Goal: Task Accomplishment & Management: Manage account settings

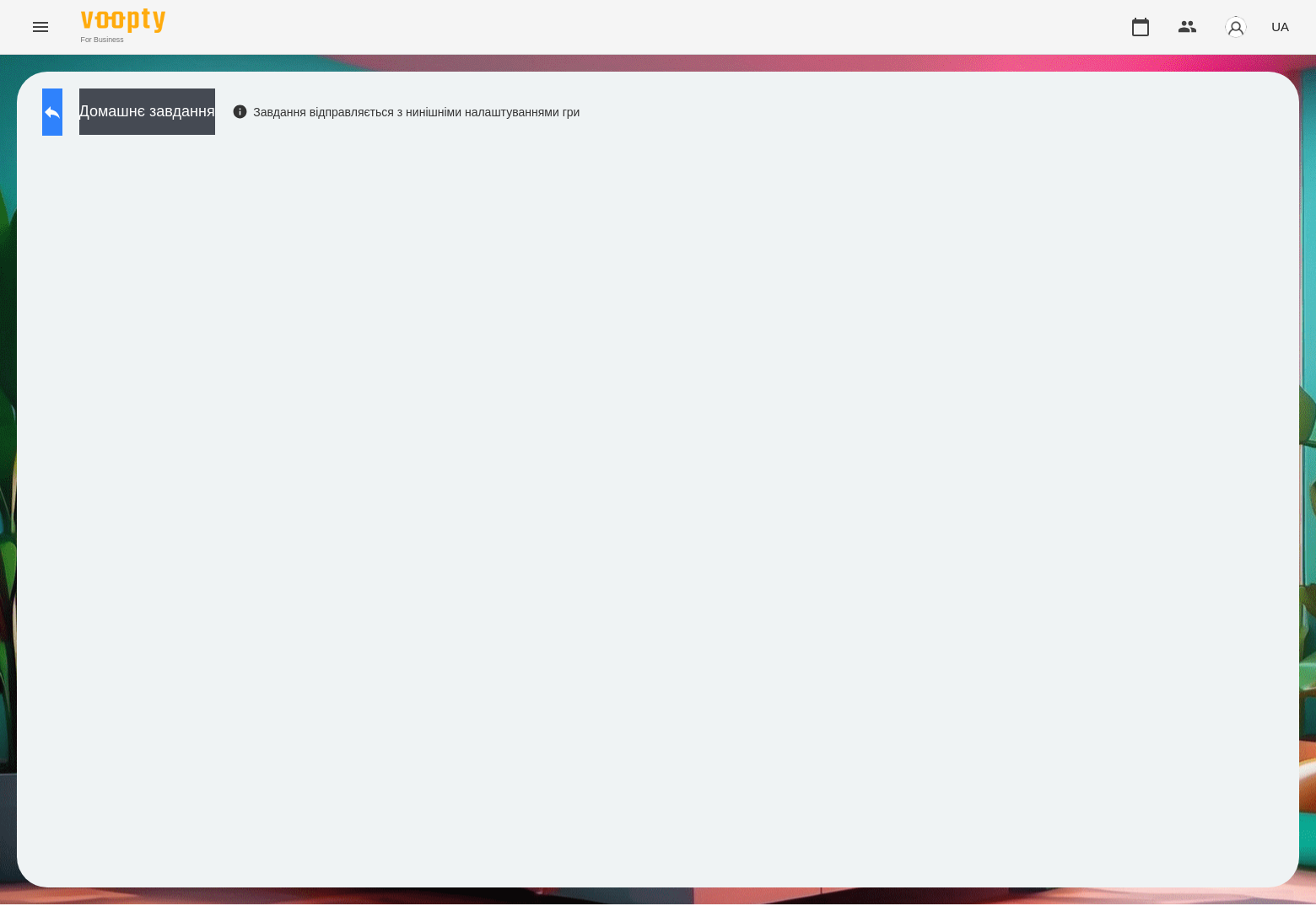
click at [60, 114] on icon at bounding box center [53, 112] width 16 height 13
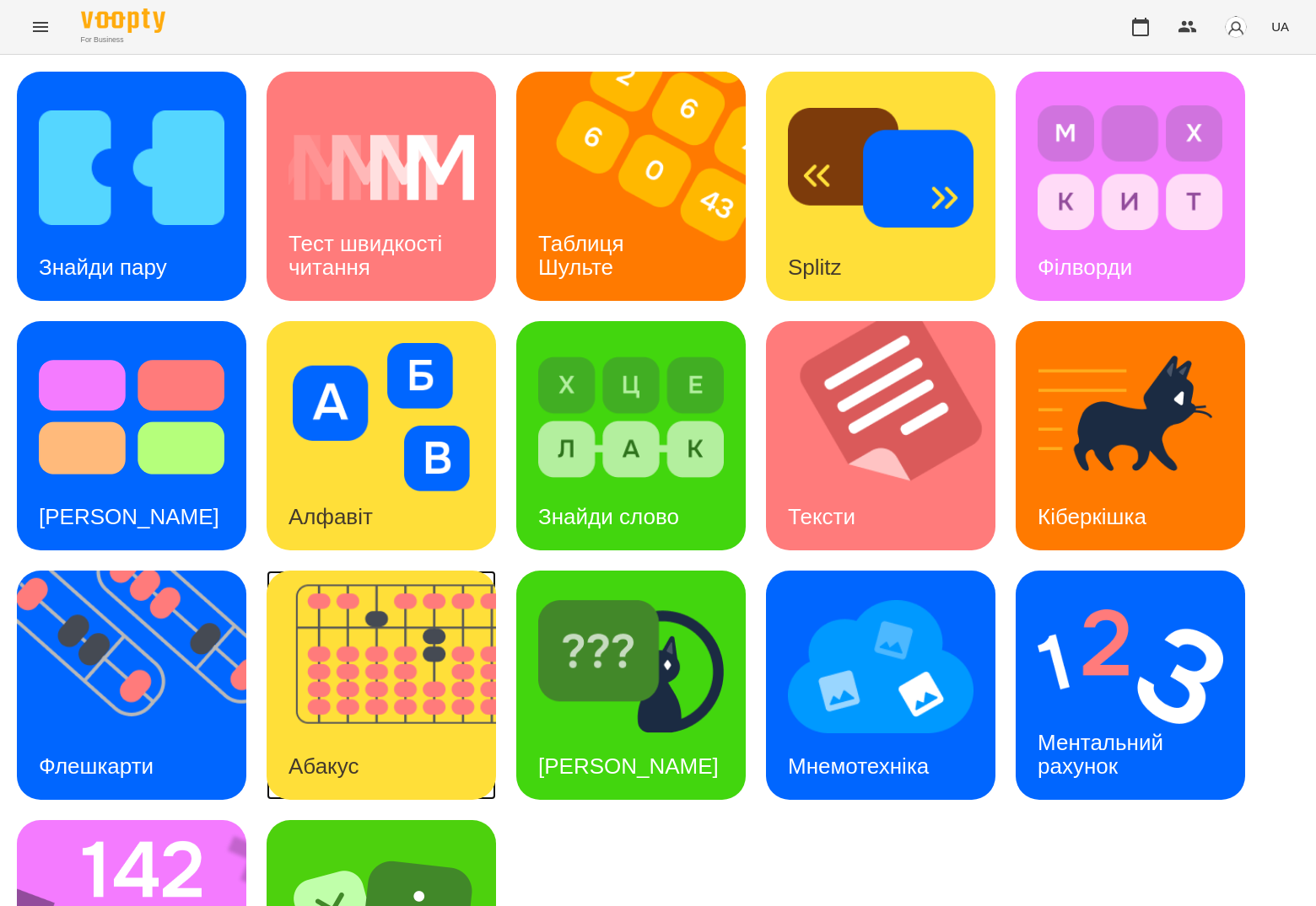
click at [325, 633] on img at bounding box center [391, 684] width 250 height 229
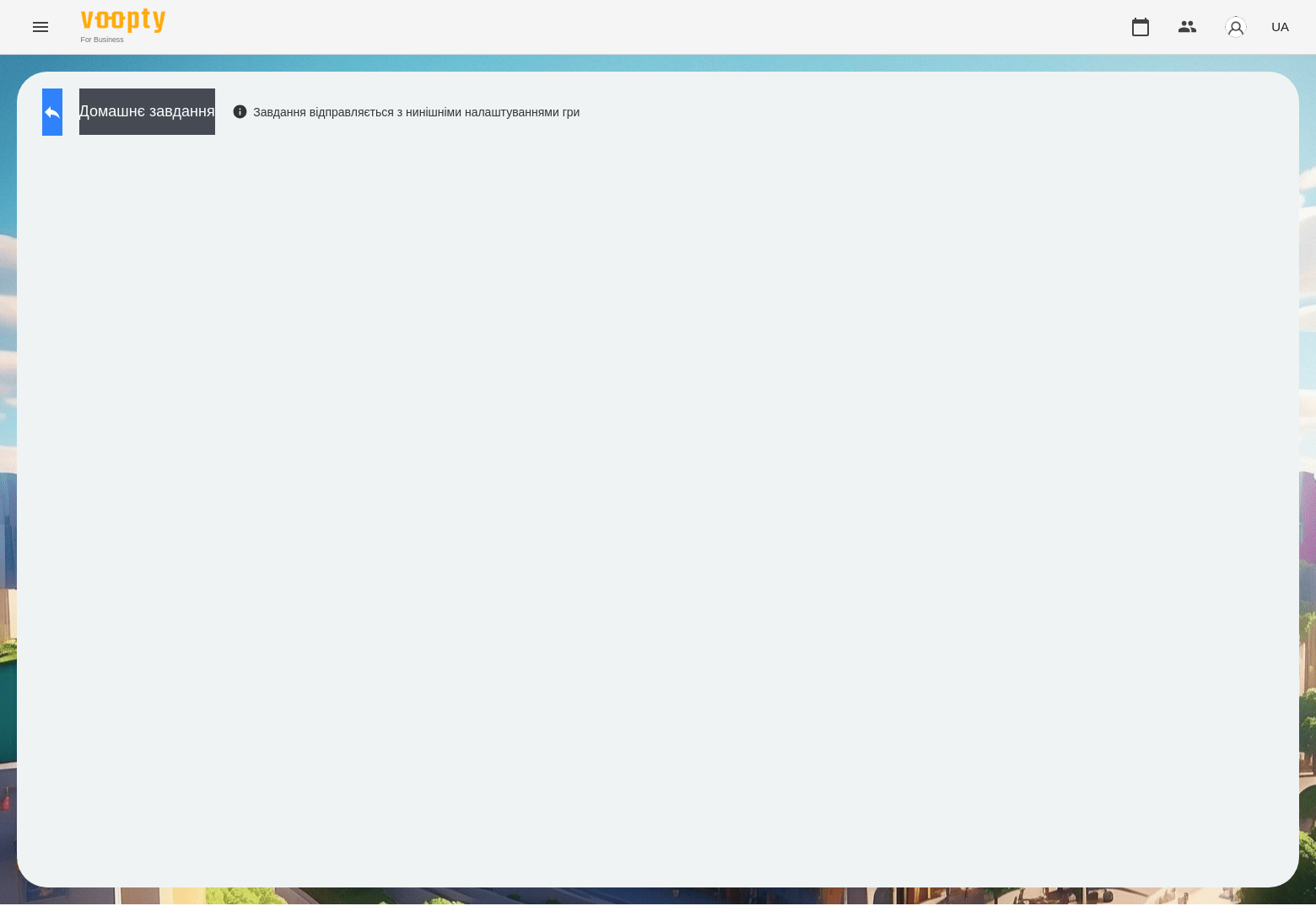
click at [55, 109] on button at bounding box center [52, 112] width 20 height 48
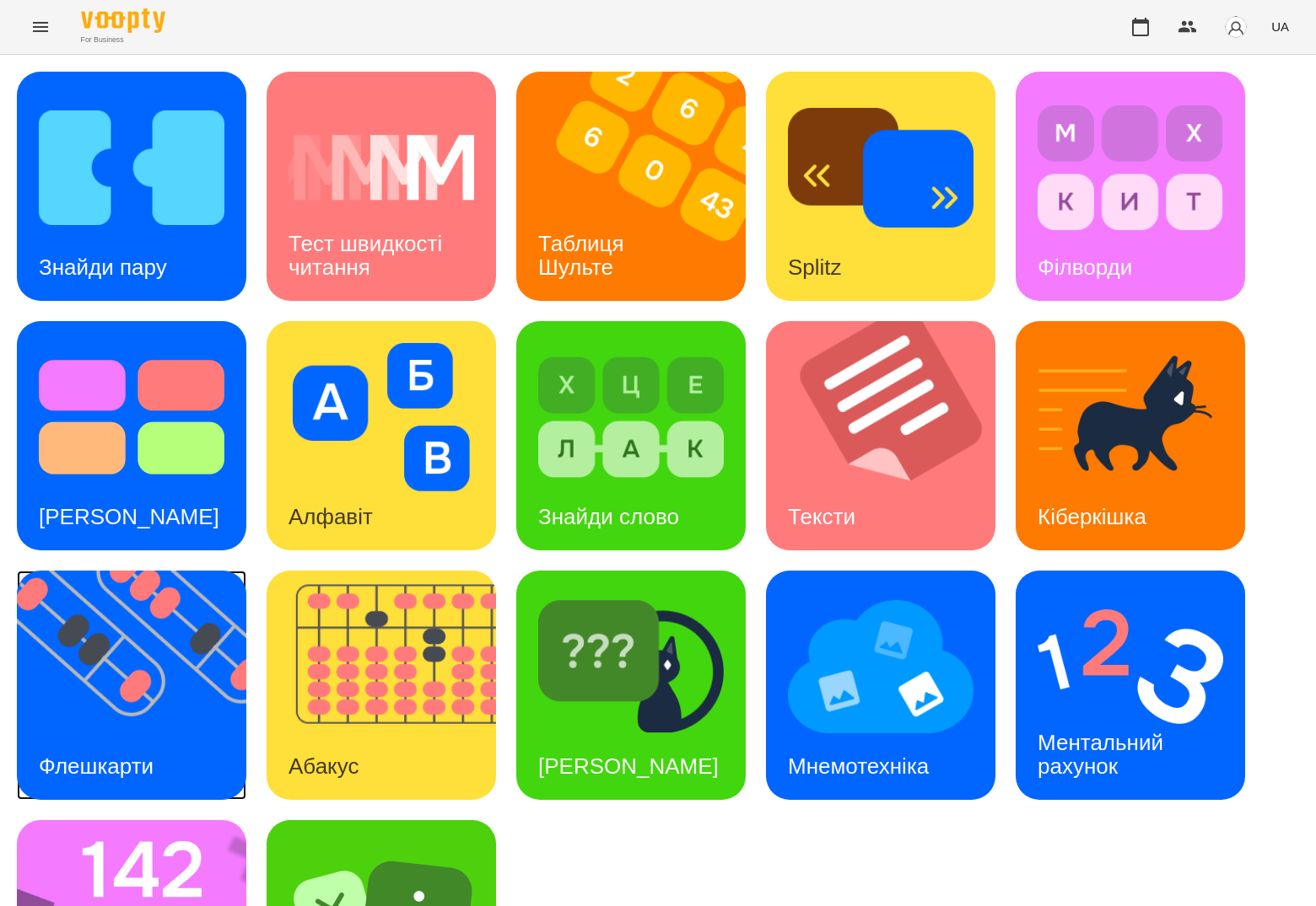
click at [125, 652] on img at bounding box center [141, 684] width 250 height 229
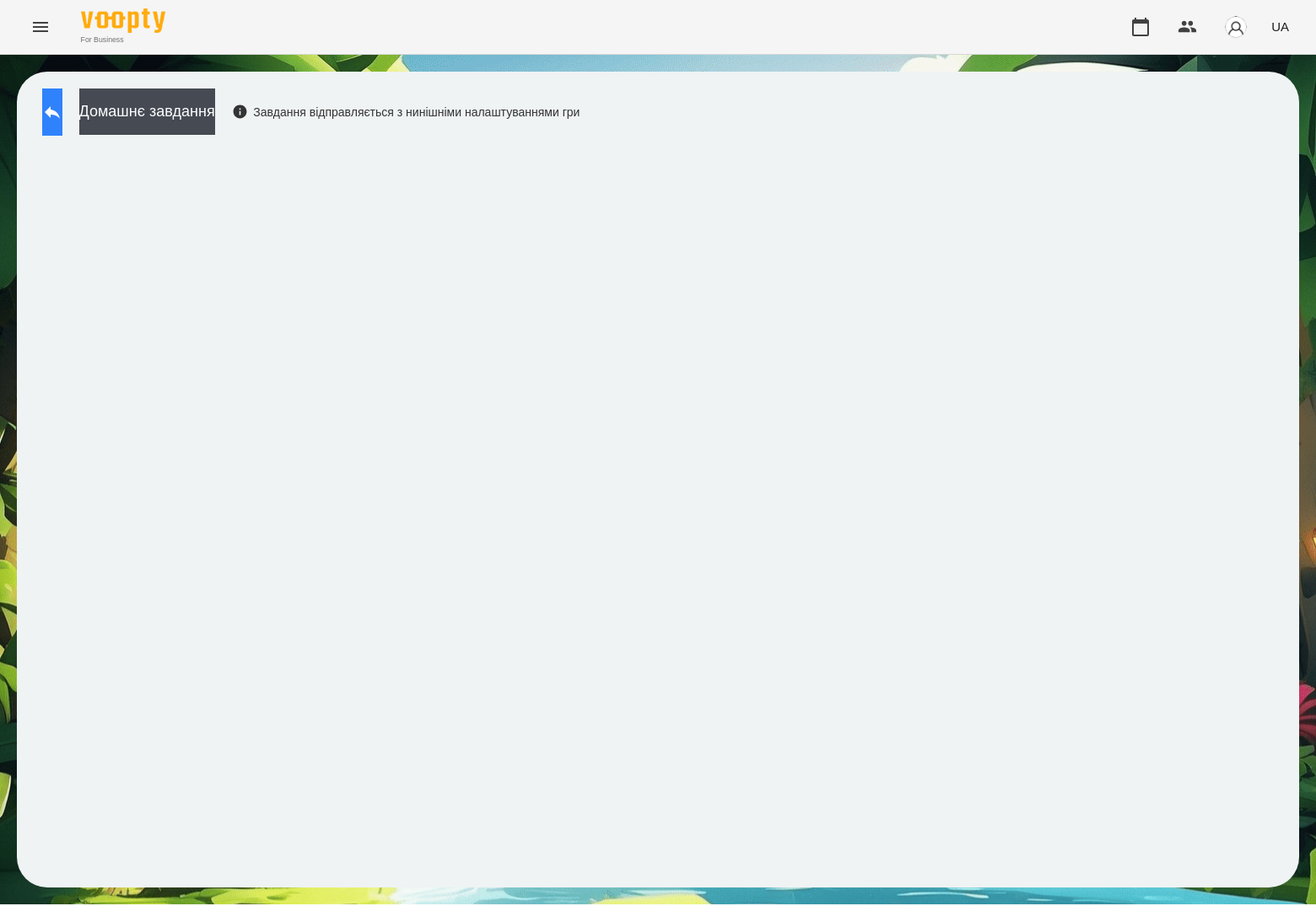
click at [62, 118] on button at bounding box center [52, 112] width 20 height 48
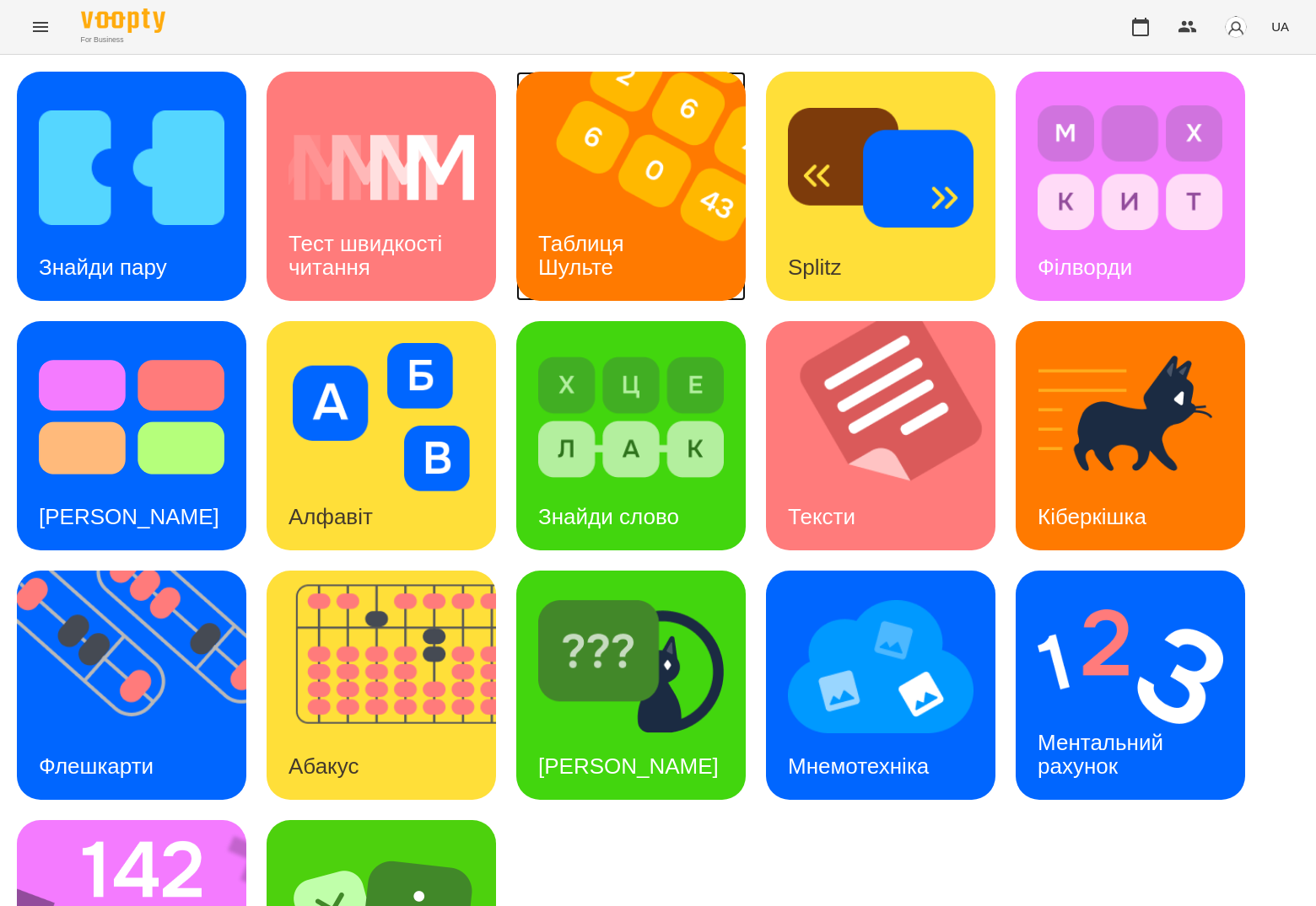
click at [635, 164] on img at bounding box center [641, 186] width 250 height 229
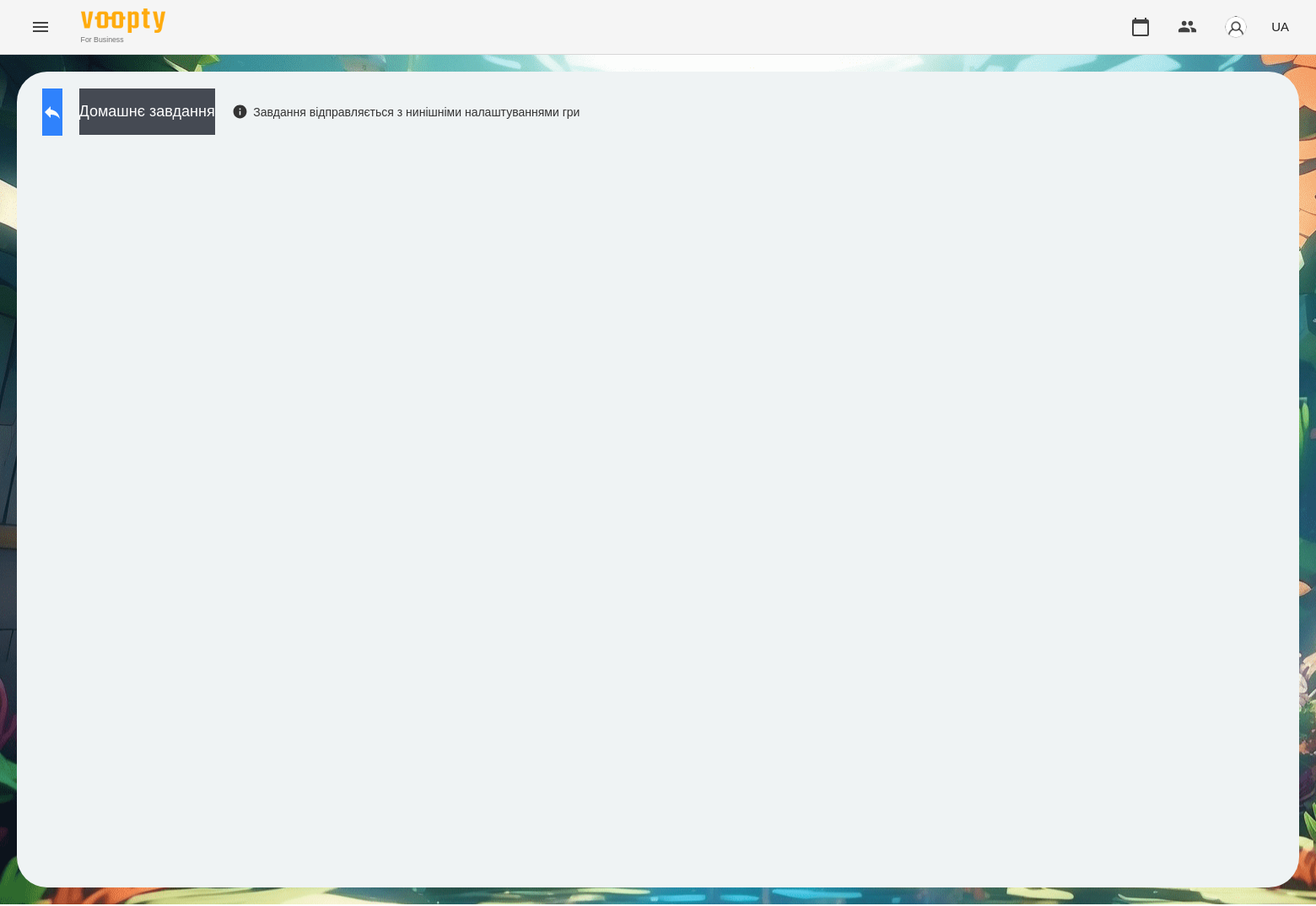
click at [62, 115] on icon at bounding box center [52, 112] width 20 height 20
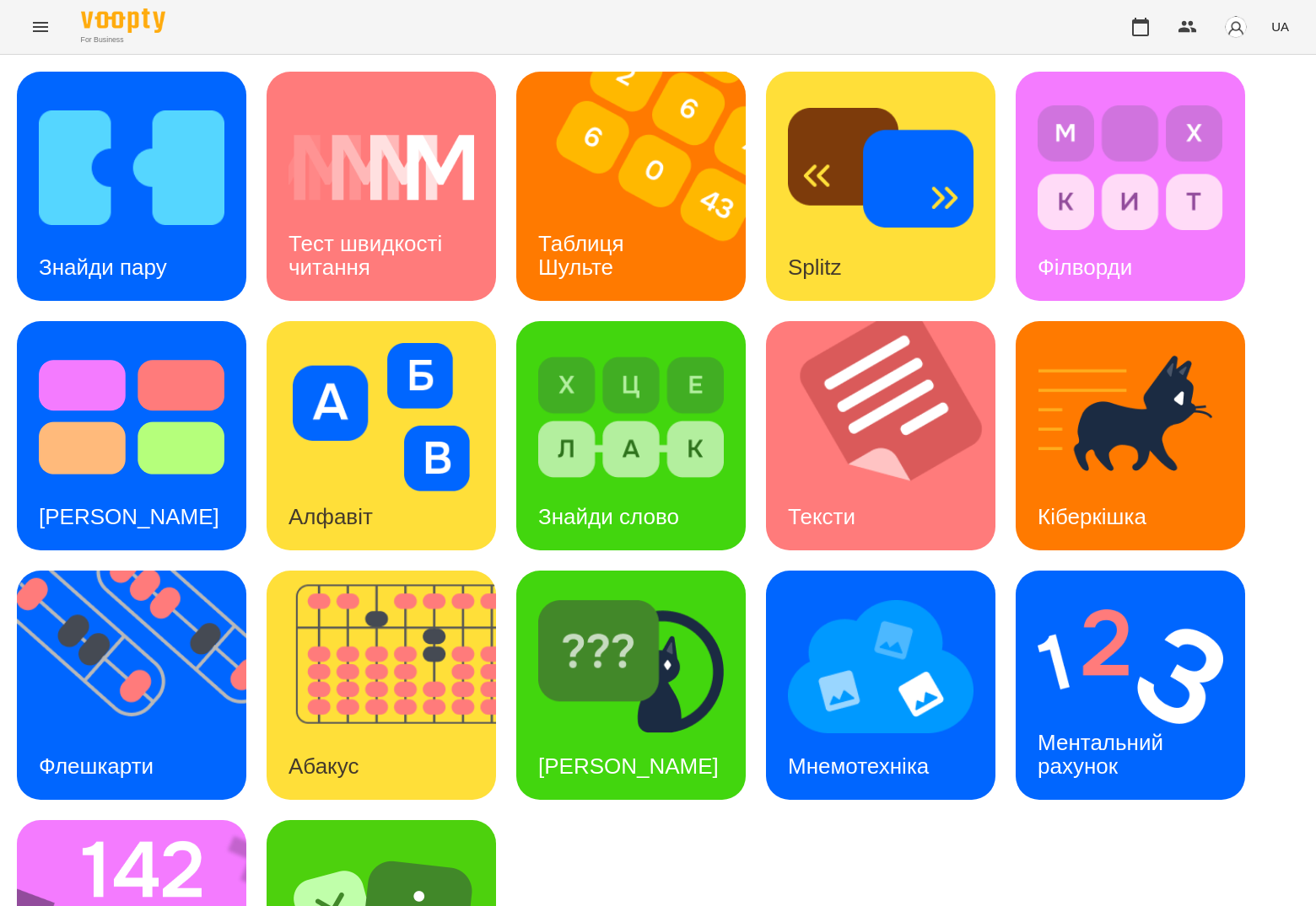
click at [610, 814] on div "Знайди пару Тест швидкості читання Таблиця [PERSON_NAME] Splitz Філворди Тест С…" at bounding box center [657, 561] width 1282 height 978
drag, startPoint x: 582, startPoint y: 797, endPoint x: 953, endPoint y: 3, distance: 876.4
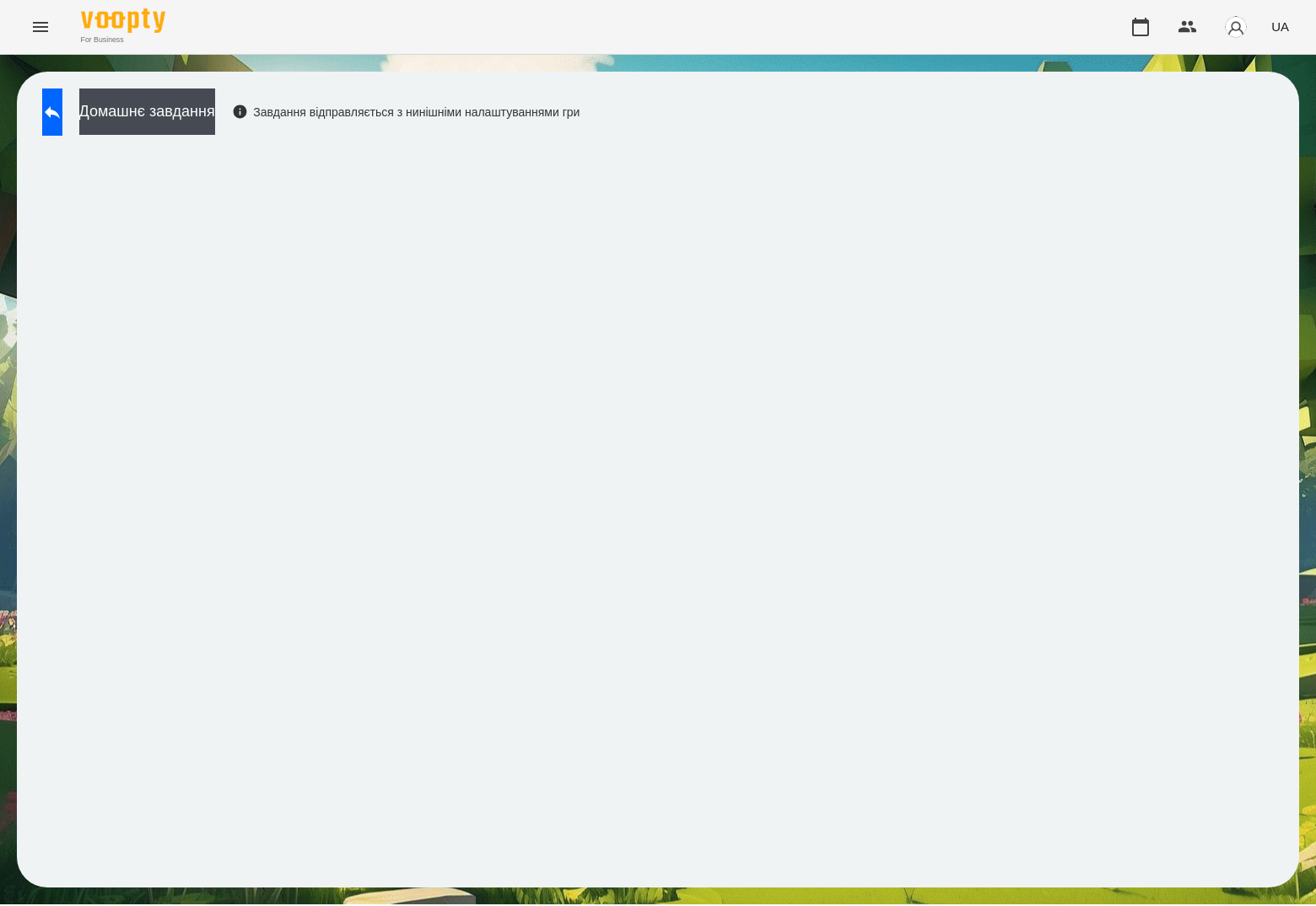
drag, startPoint x: 10, startPoint y: 803, endPoint x: 19, endPoint y: 800, distance: 9.5
click at [19, 800] on div "Домашнє завдання Завдання відправляється з нинішніми налаштуваннями гри" at bounding box center [658, 479] width 1316 height 850
click at [62, 127] on button at bounding box center [52, 112] width 20 height 48
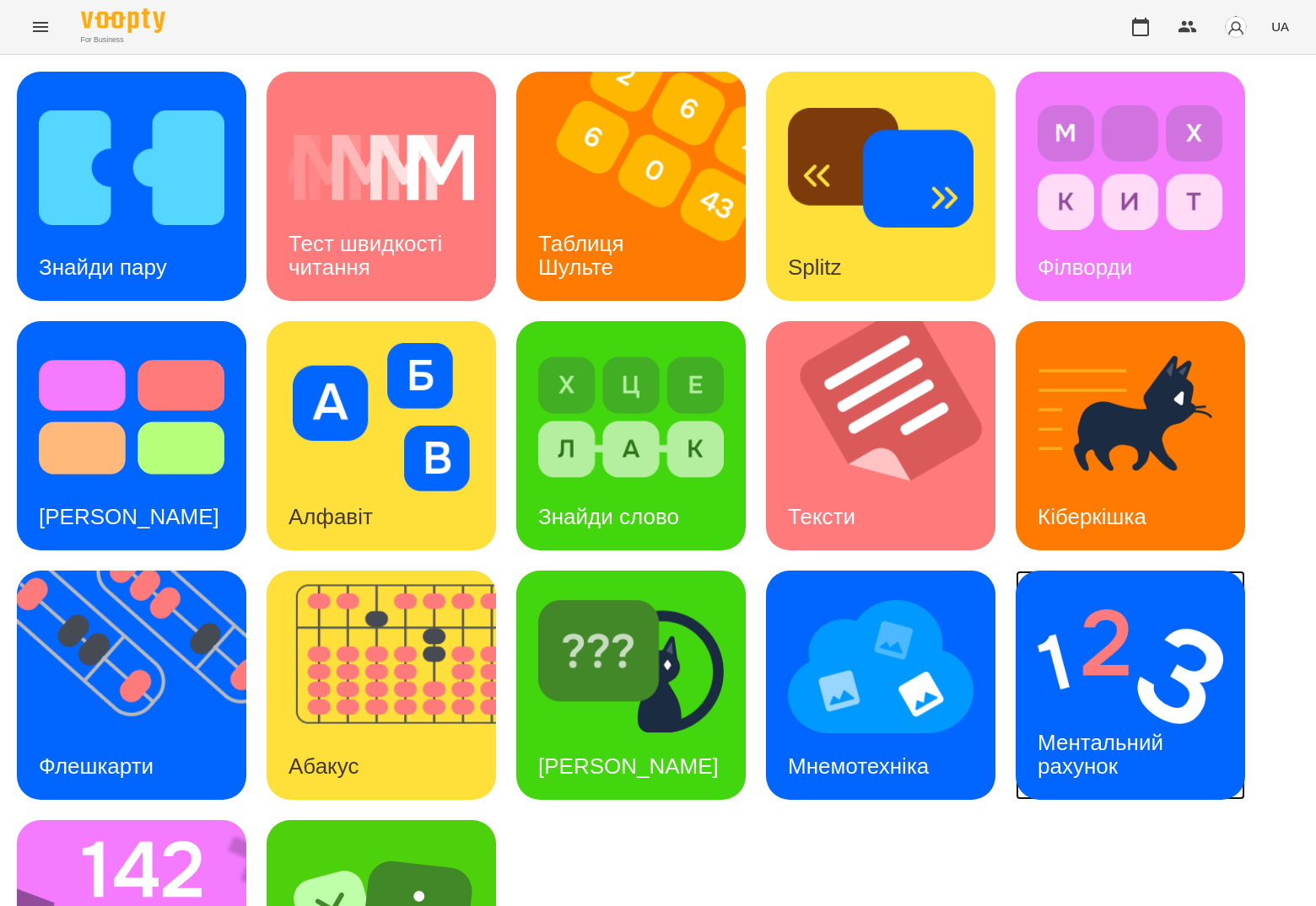
click at [1111, 677] on img at bounding box center [1130, 666] width 185 height 148
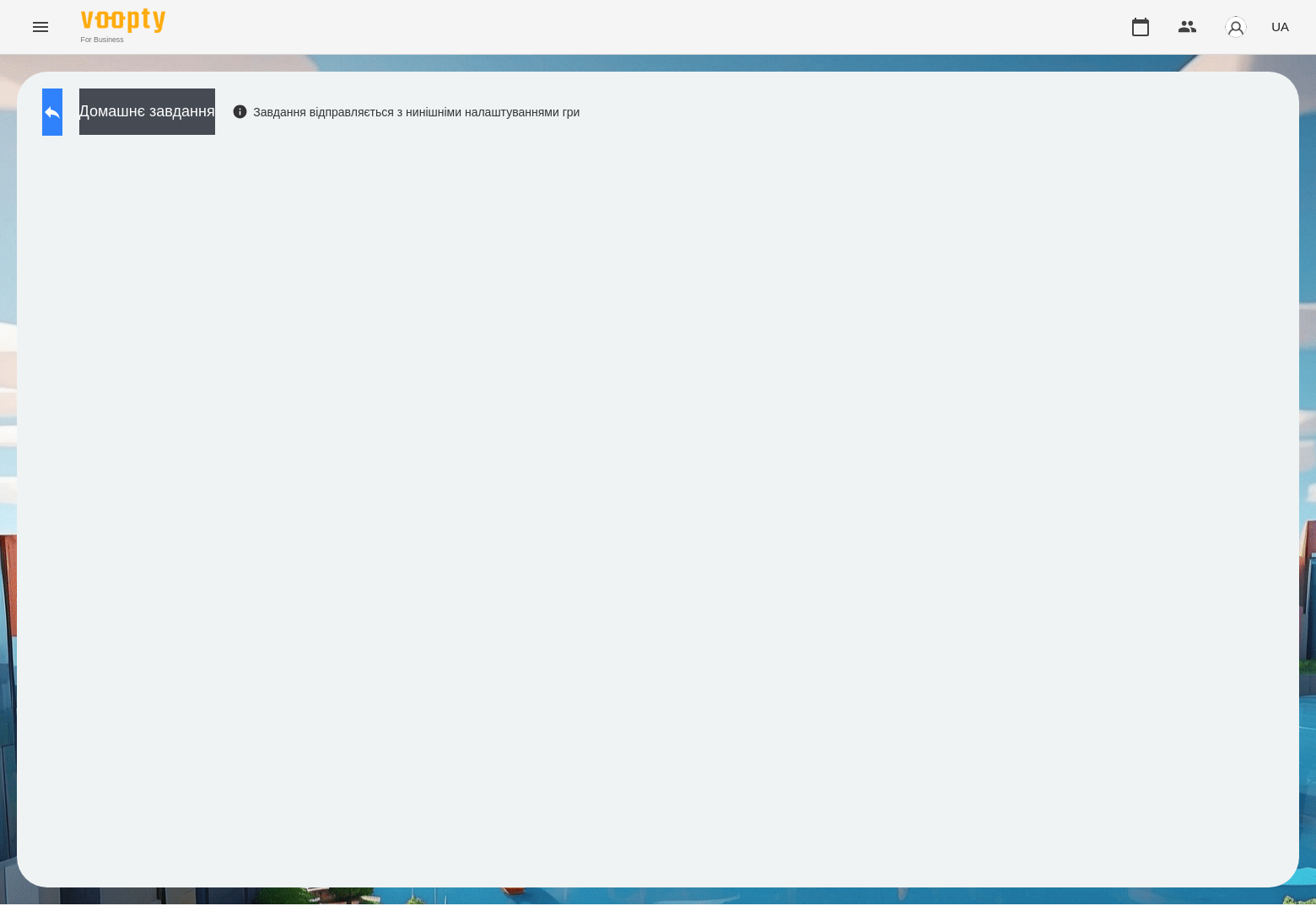
click at [61, 114] on icon at bounding box center [52, 112] width 20 height 20
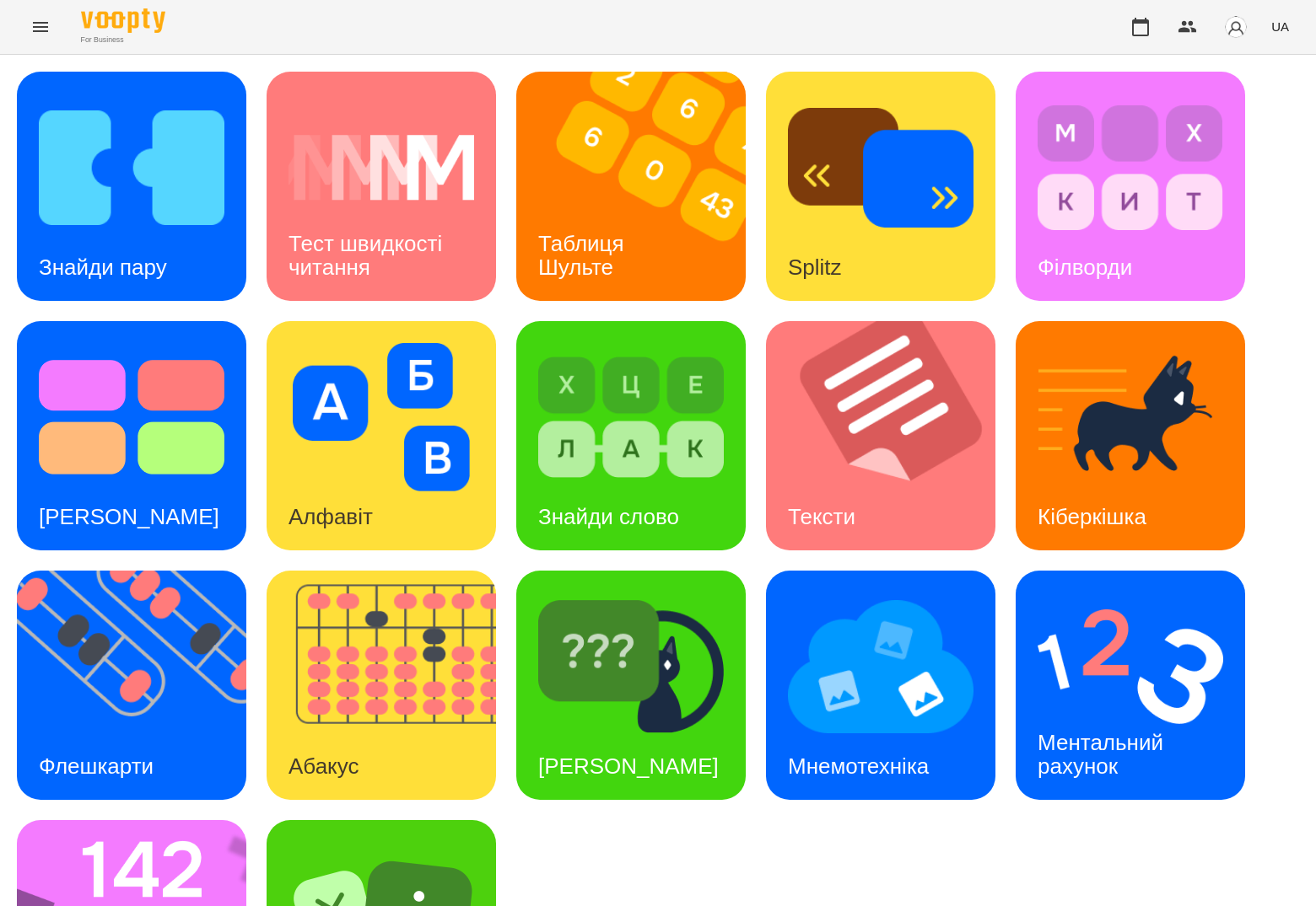
scroll to position [158, 0]
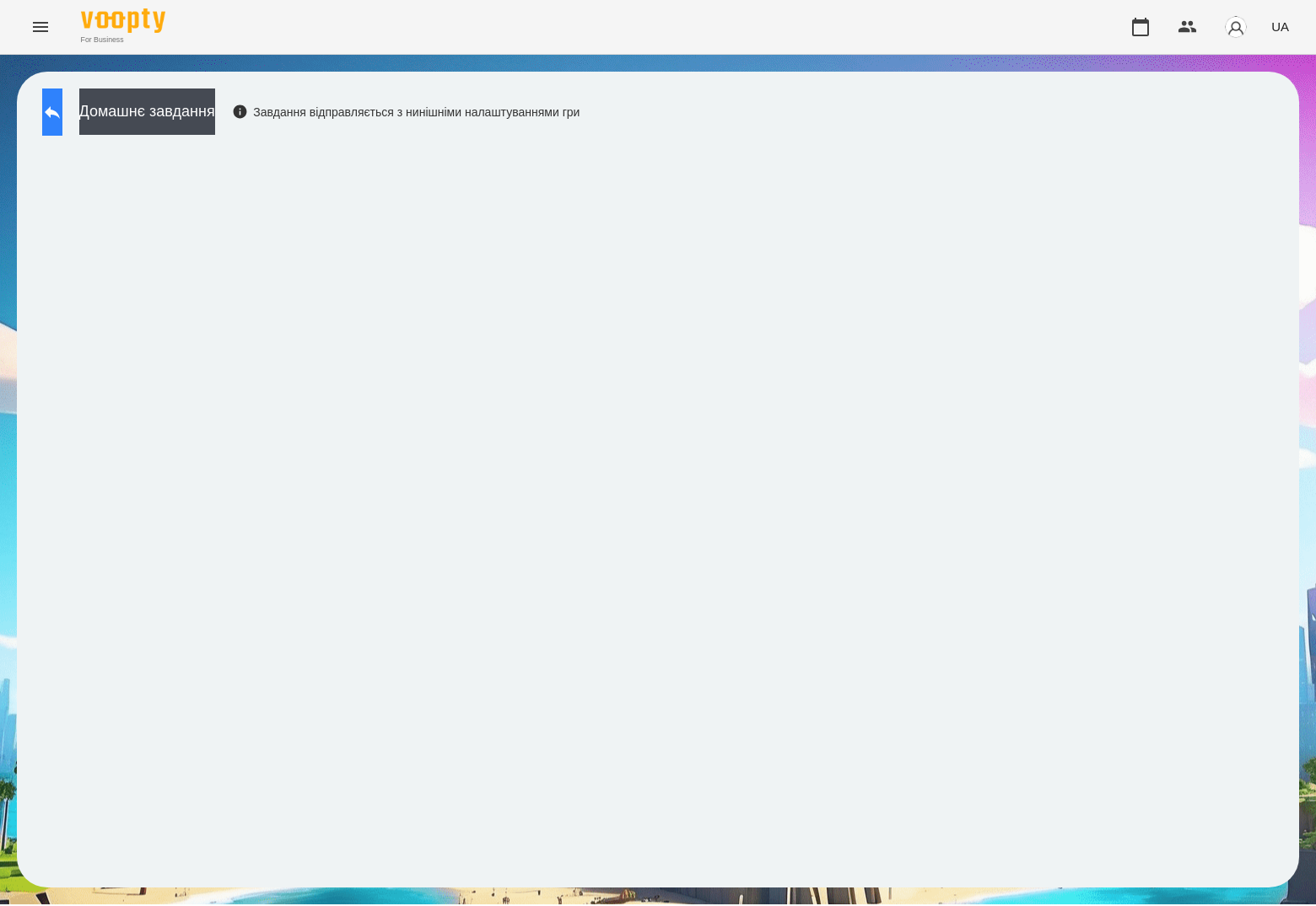
click at [62, 107] on icon at bounding box center [52, 112] width 20 height 20
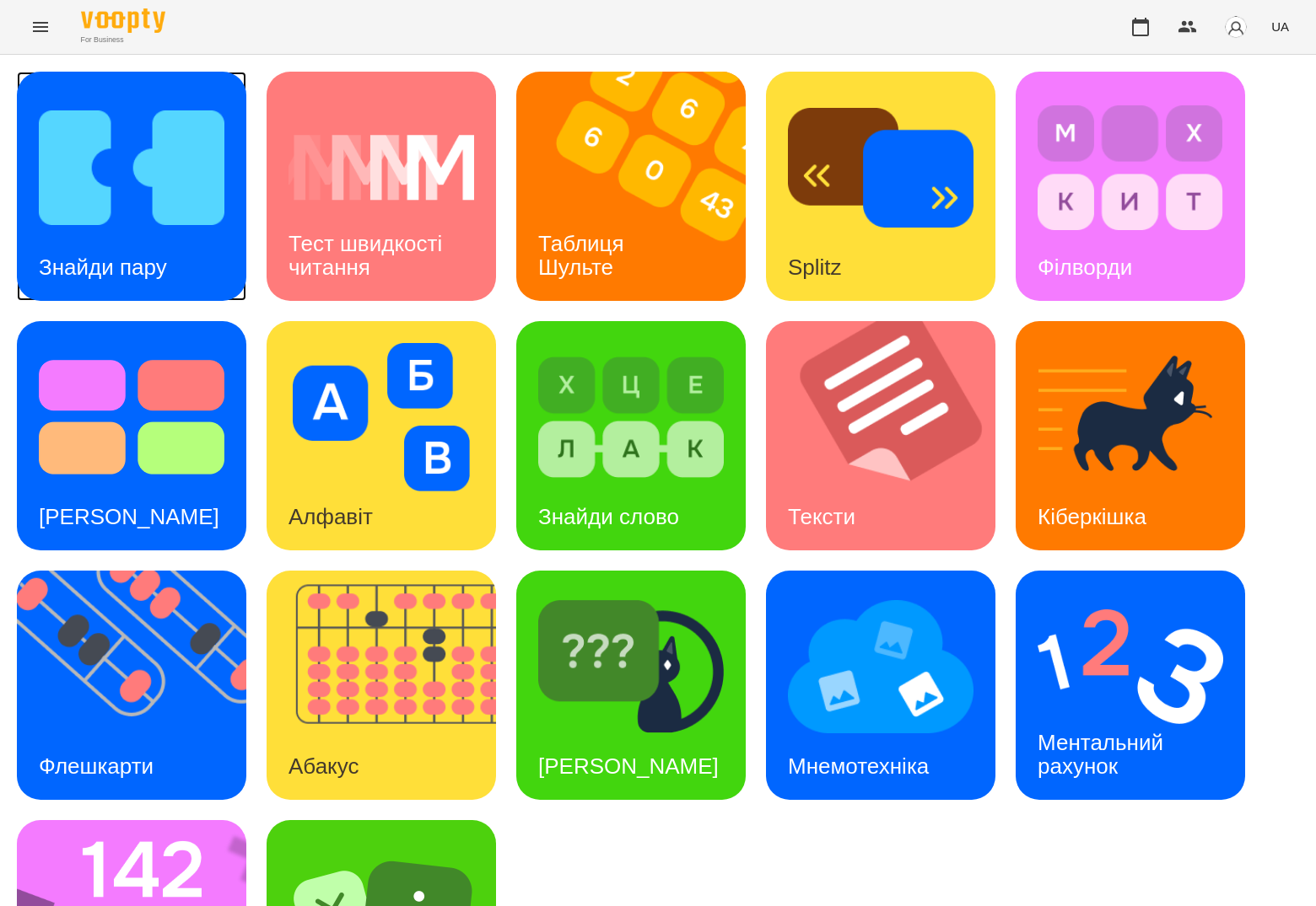
click at [147, 211] on img at bounding box center [132, 167] width 185 height 148
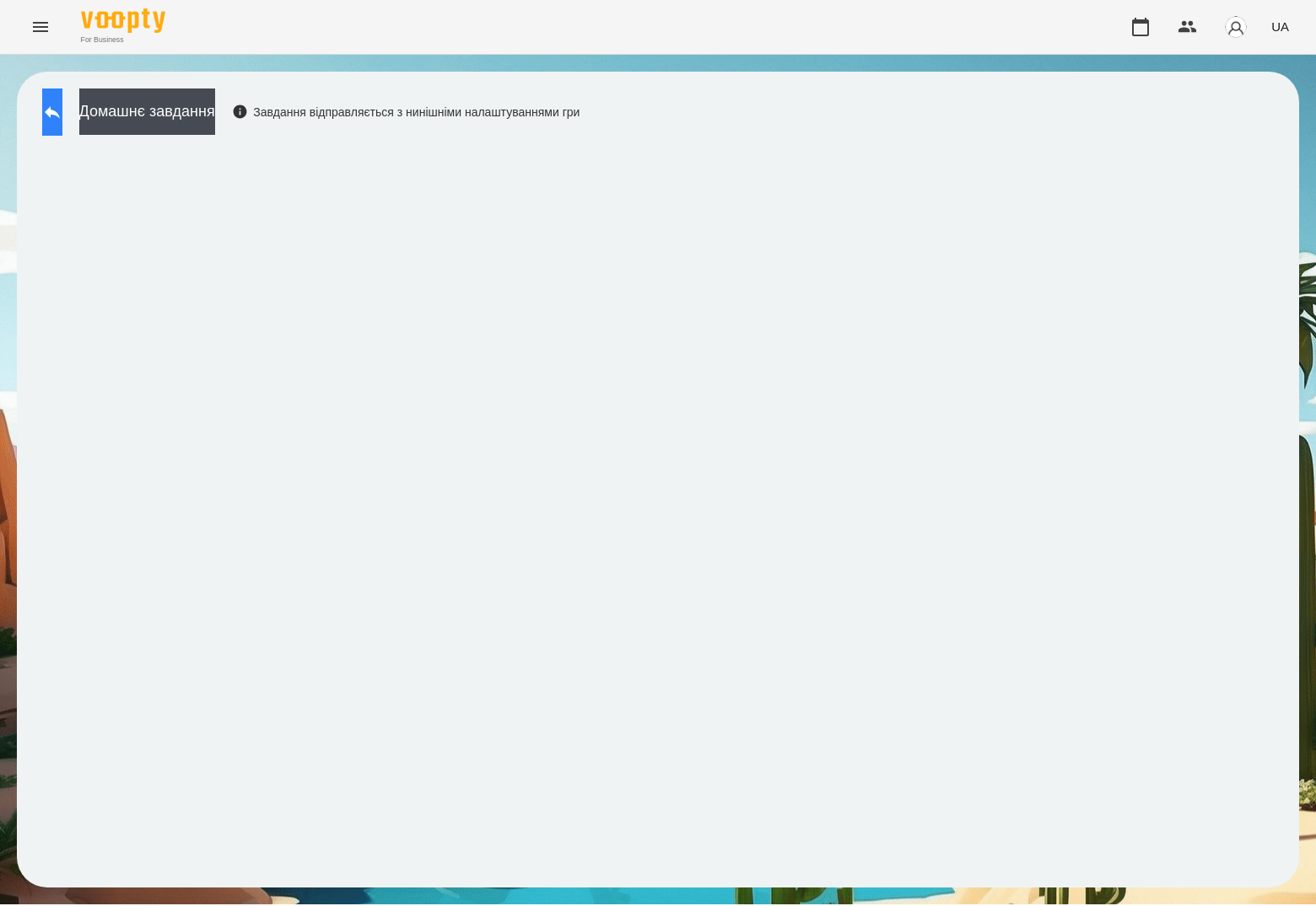
click at [62, 107] on button at bounding box center [52, 112] width 20 height 48
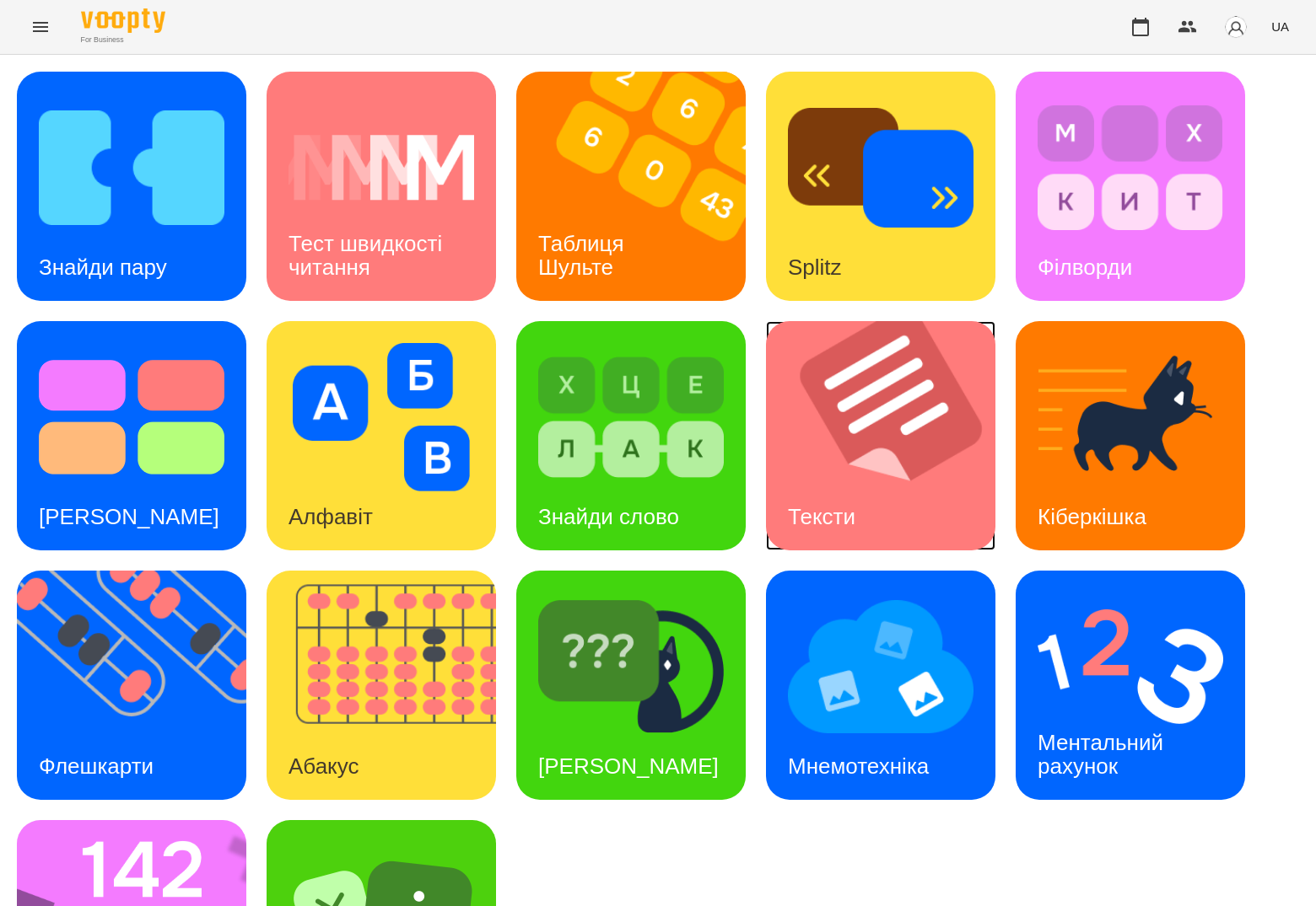
click at [836, 504] on h3 "Тексти" at bounding box center [822, 517] width 68 height 25
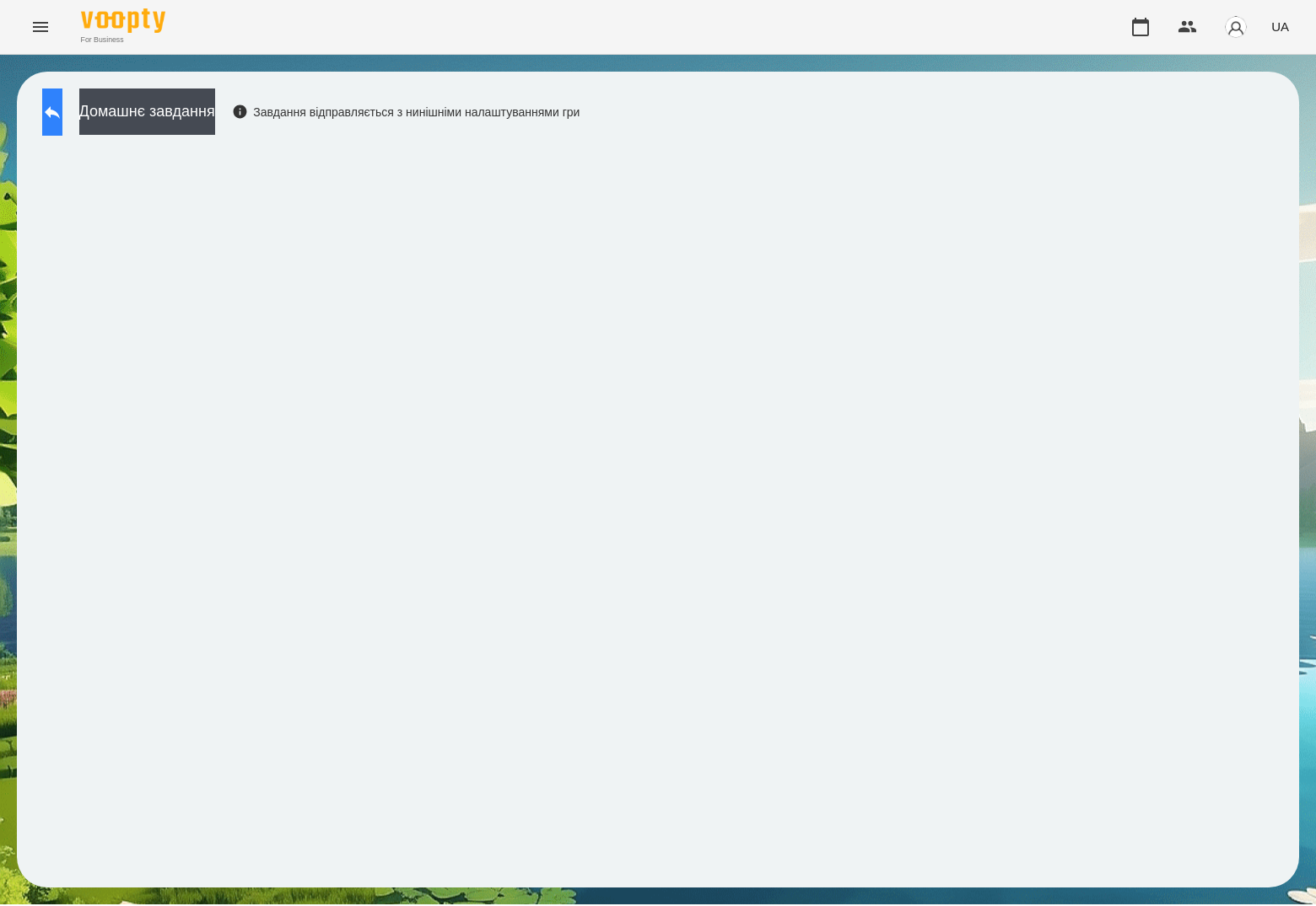
click at [62, 125] on button at bounding box center [52, 112] width 20 height 48
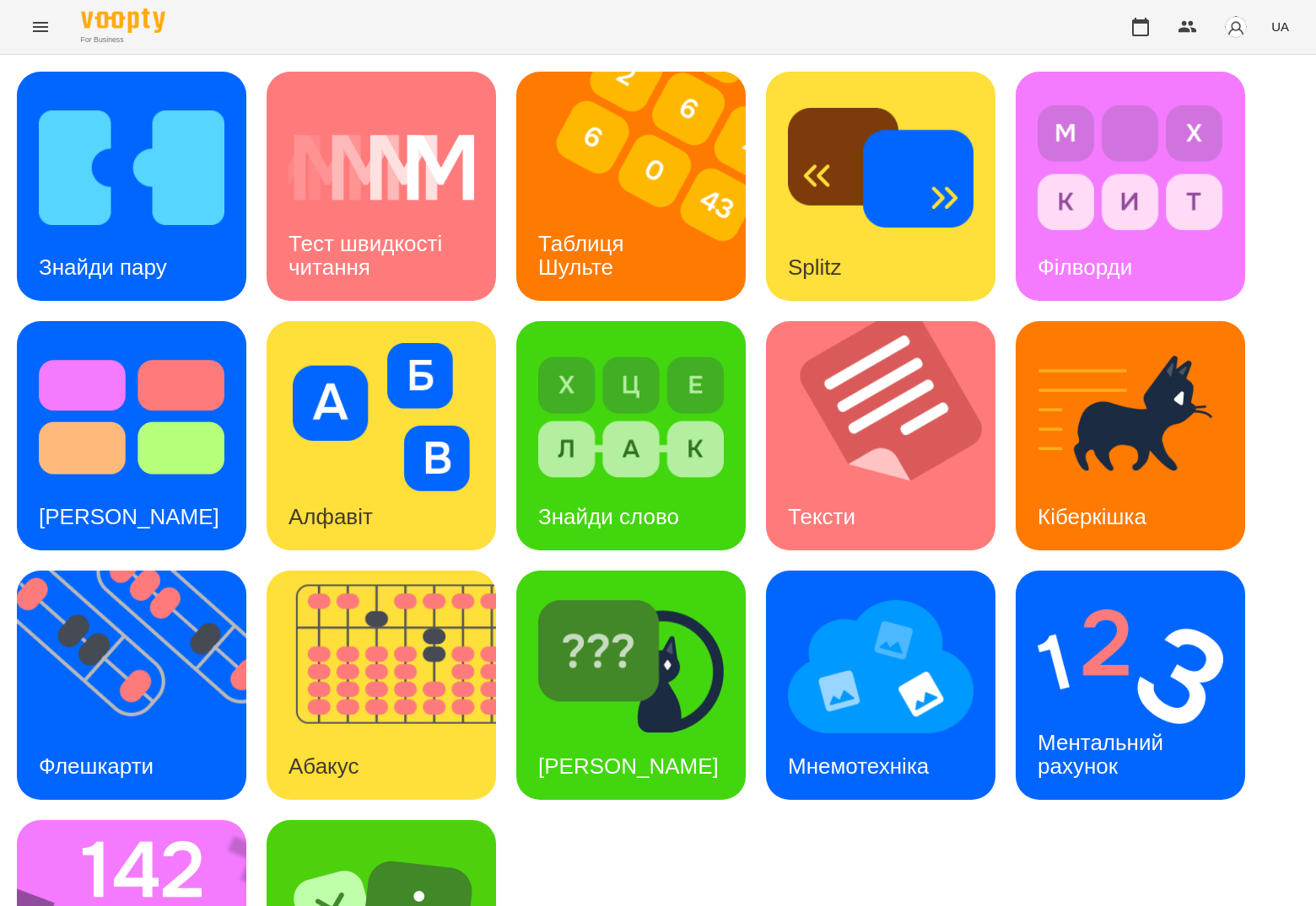
scroll to position [158, 0]
click at [583, 593] on img at bounding box center [630, 666] width 185 height 148
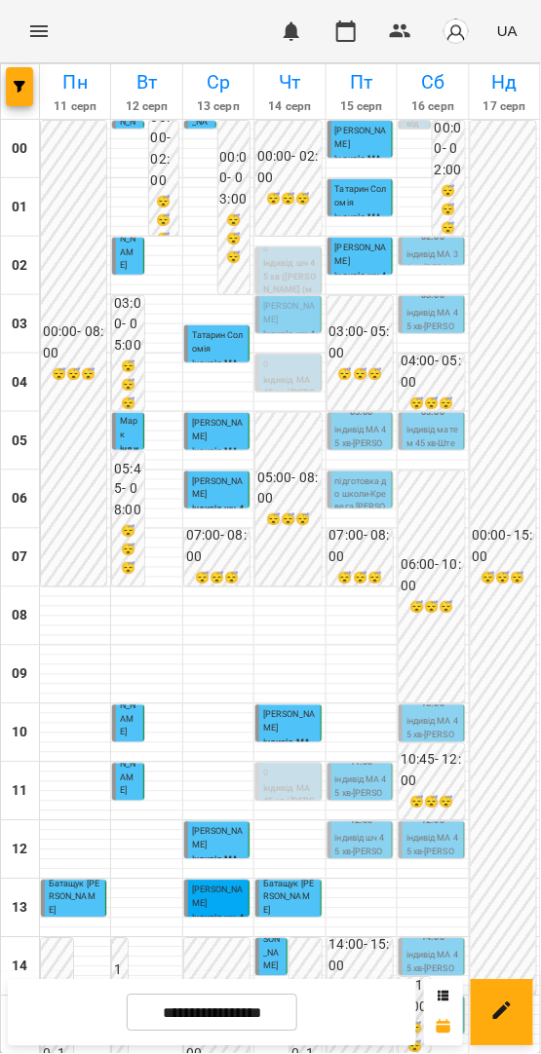
click at [338, 438] on p "індивід МА 45 хв - Палійчук Катерина" at bounding box center [361, 444] width 53 height 40
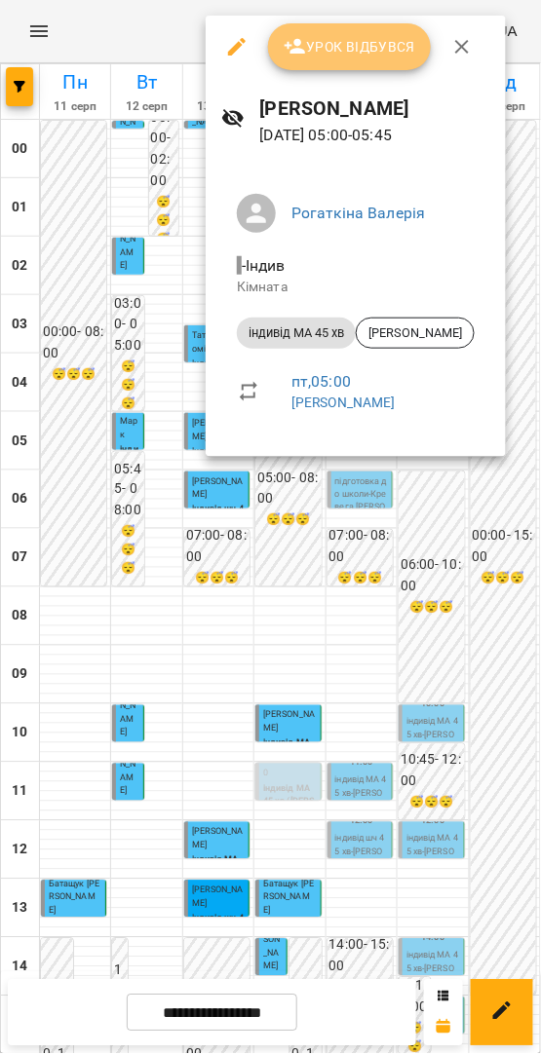
click at [377, 44] on span "Урок відбувся" at bounding box center [349, 46] width 132 height 23
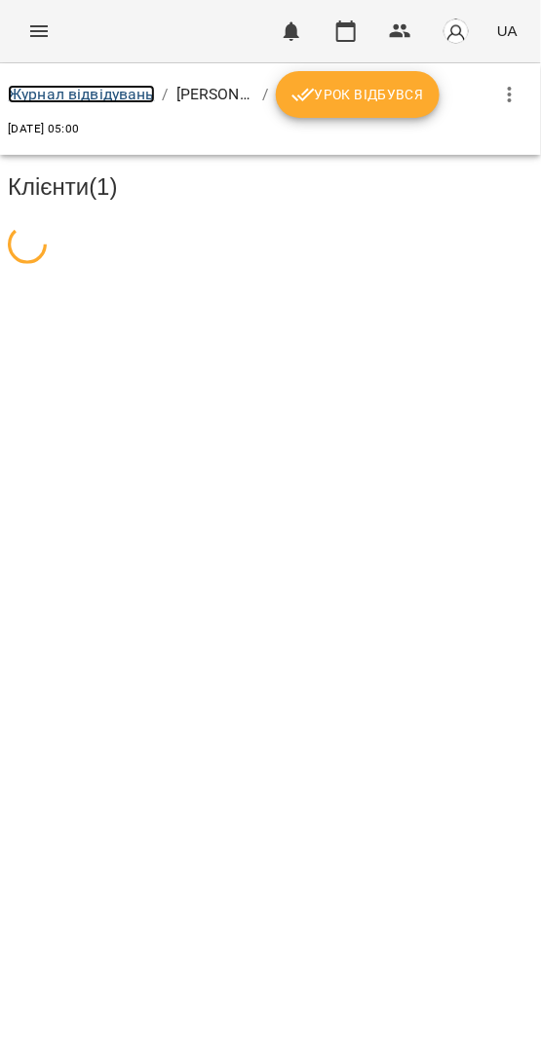
click at [70, 89] on link "Журнал відвідувань" at bounding box center [81, 94] width 147 height 19
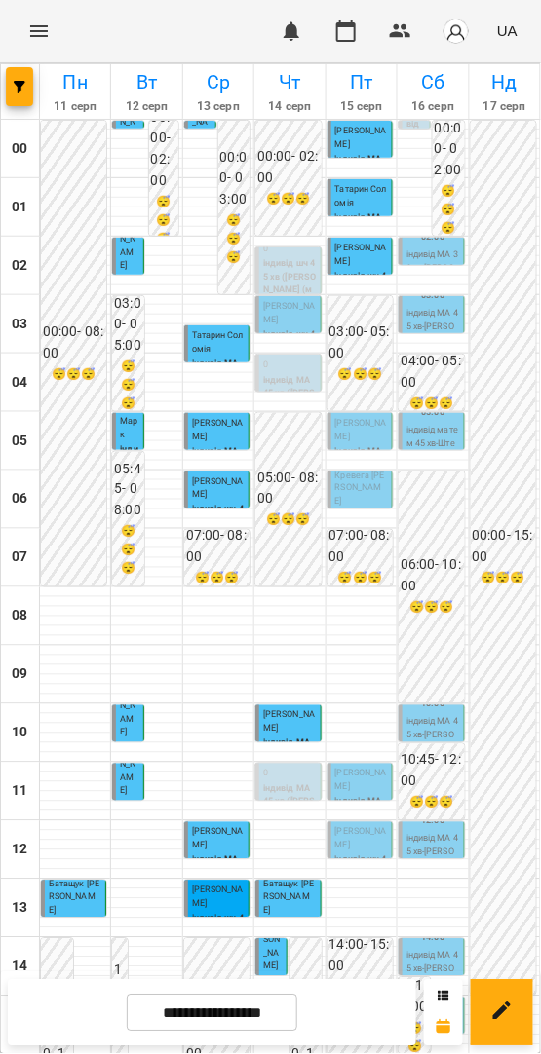
click at [348, 430] on p "Палійчук Катерина" at bounding box center [361, 430] width 53 height 26
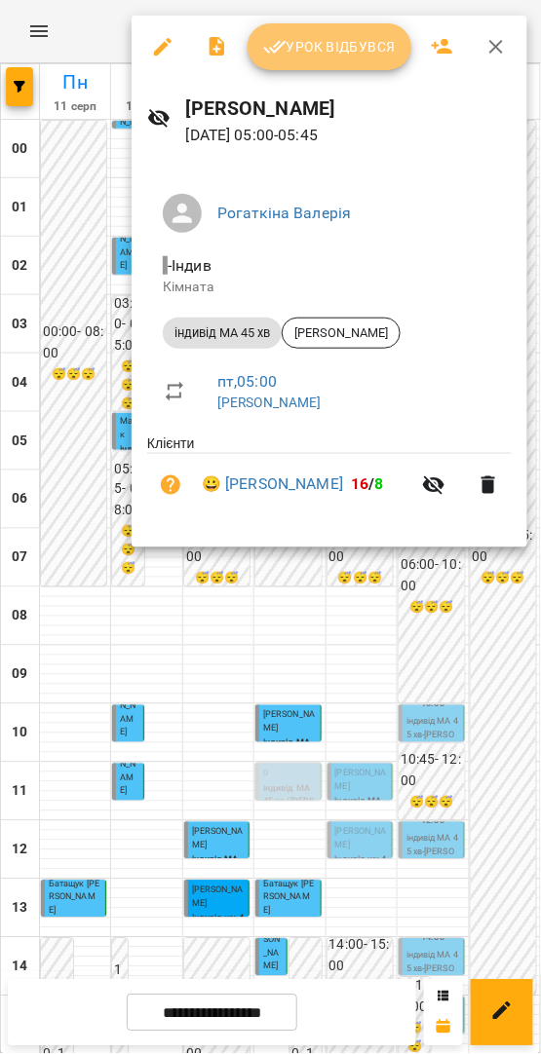
click at [324, 56] on span "Урок відбувся" at bounding box center [329, 46] width 132 height 23
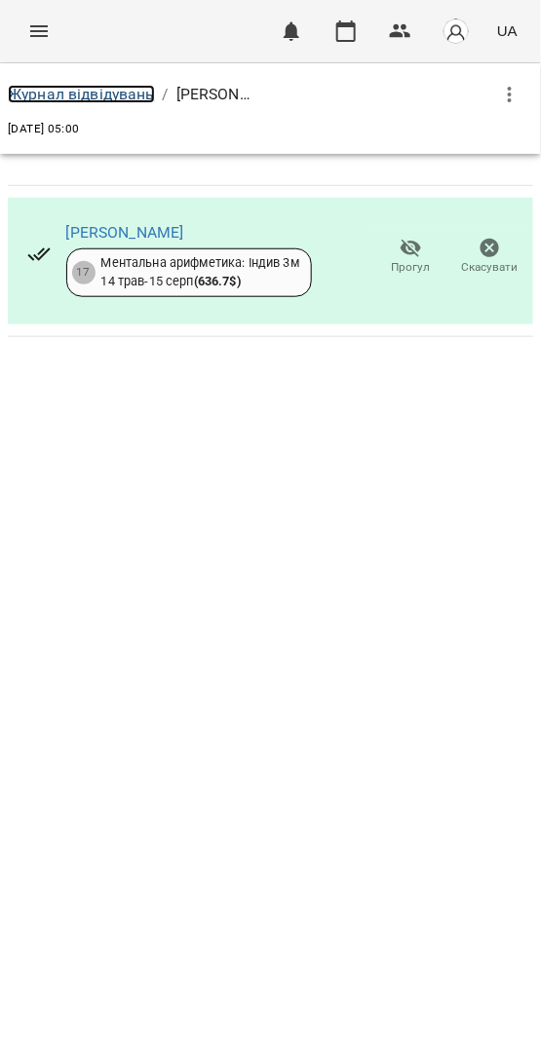
click at [100, 86] on link "Журнал відвідувань" at bounding box center [81, 94] width 147 height 19
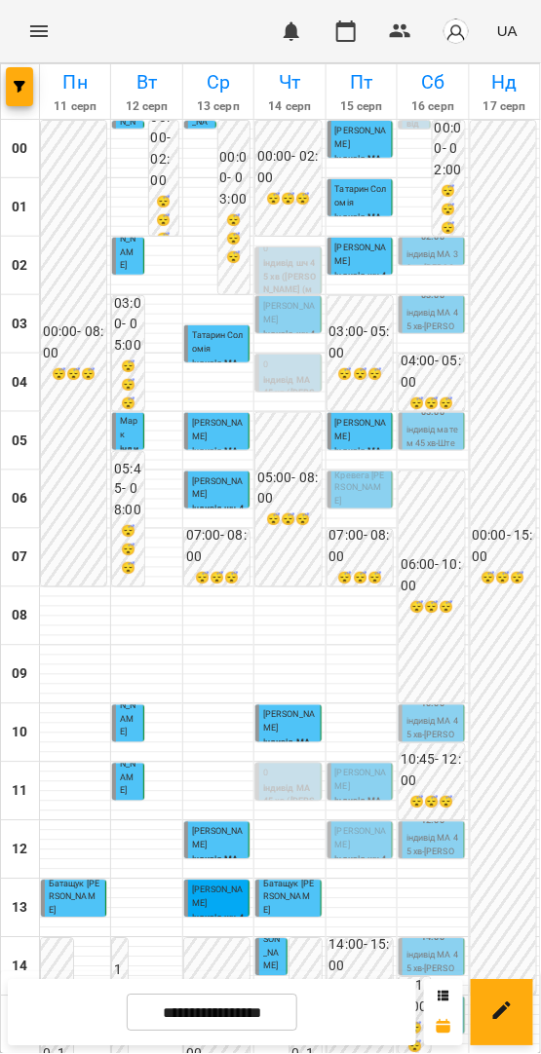
click at [354, 496] on p "Кревега Богдан" at bounding box center [361, 490] width 53 height 40
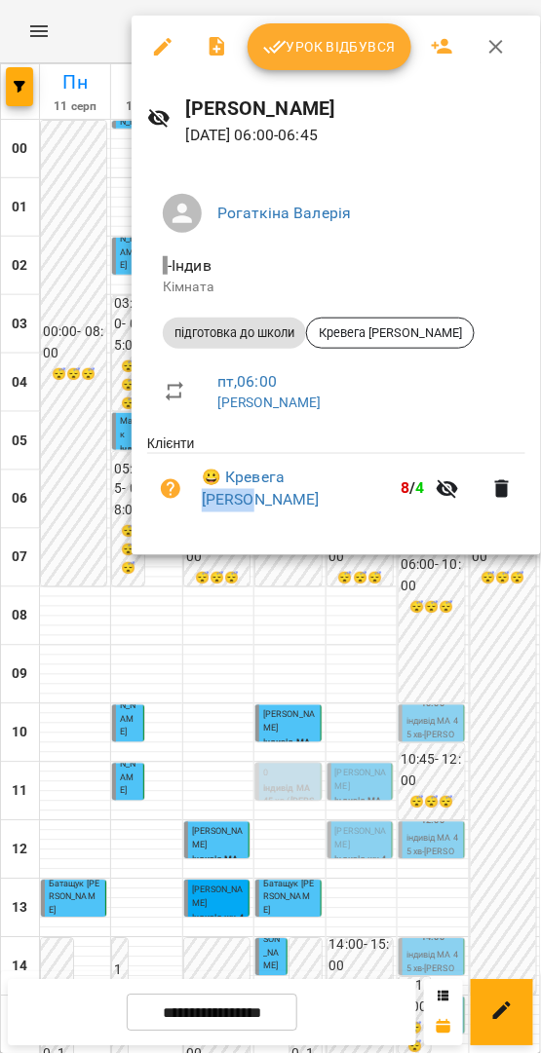
click at [303, 45] on span "Урок відбувся" at bounding box center [329, 46] width 132 height 23
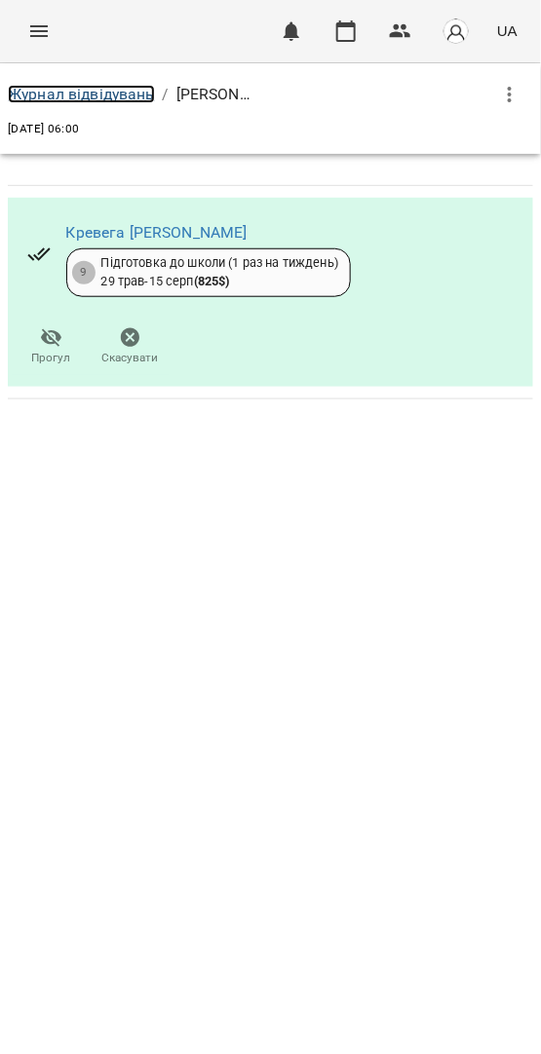
click at [146, 94] on link "Журнал відвідувань" at bounding box center [81, 94] width 147 height 19
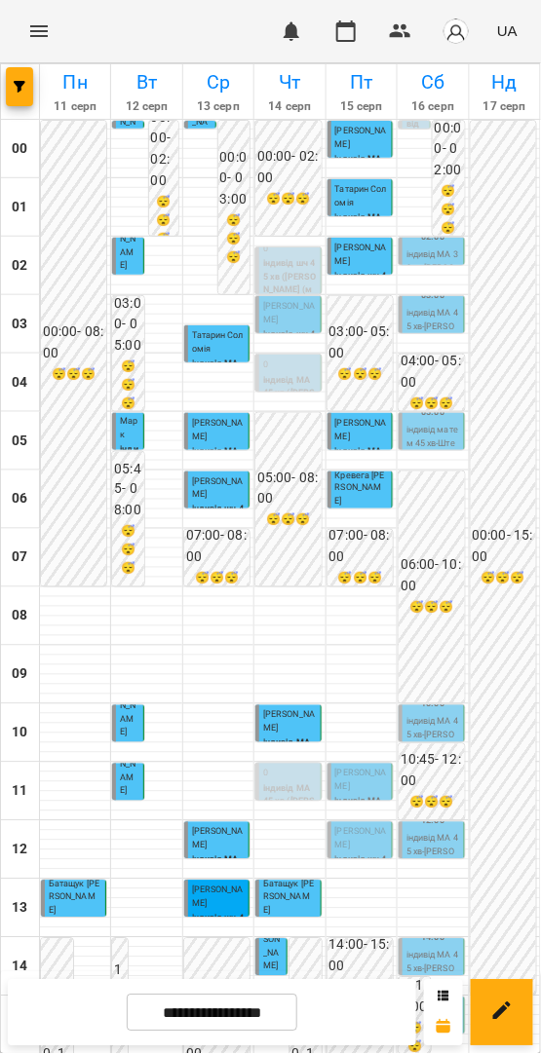
click at [344, 510] on p "підготовка до школи" at bounding box center [361, 523] width 53 height 26
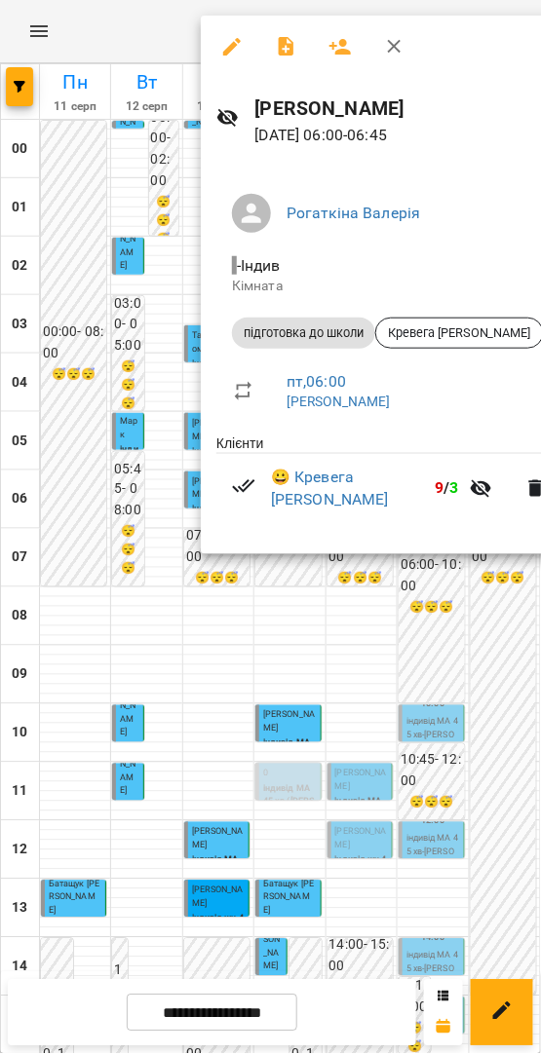
click at [476, 644] on div at bounding box center [270, 527] width 541 height 1054
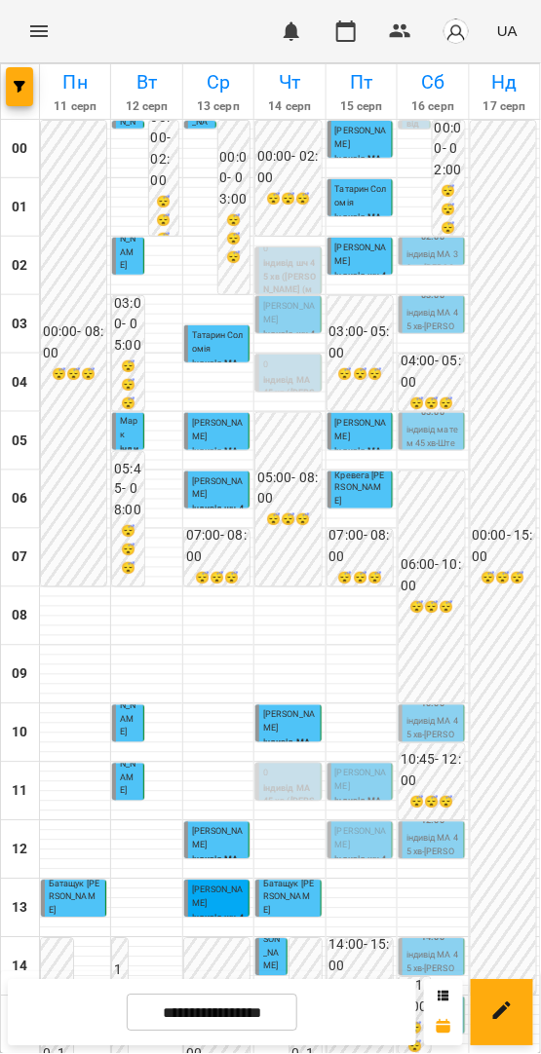
scroll to position [74, 0]
